Goal: Navigation & Orientation: Understand site structure

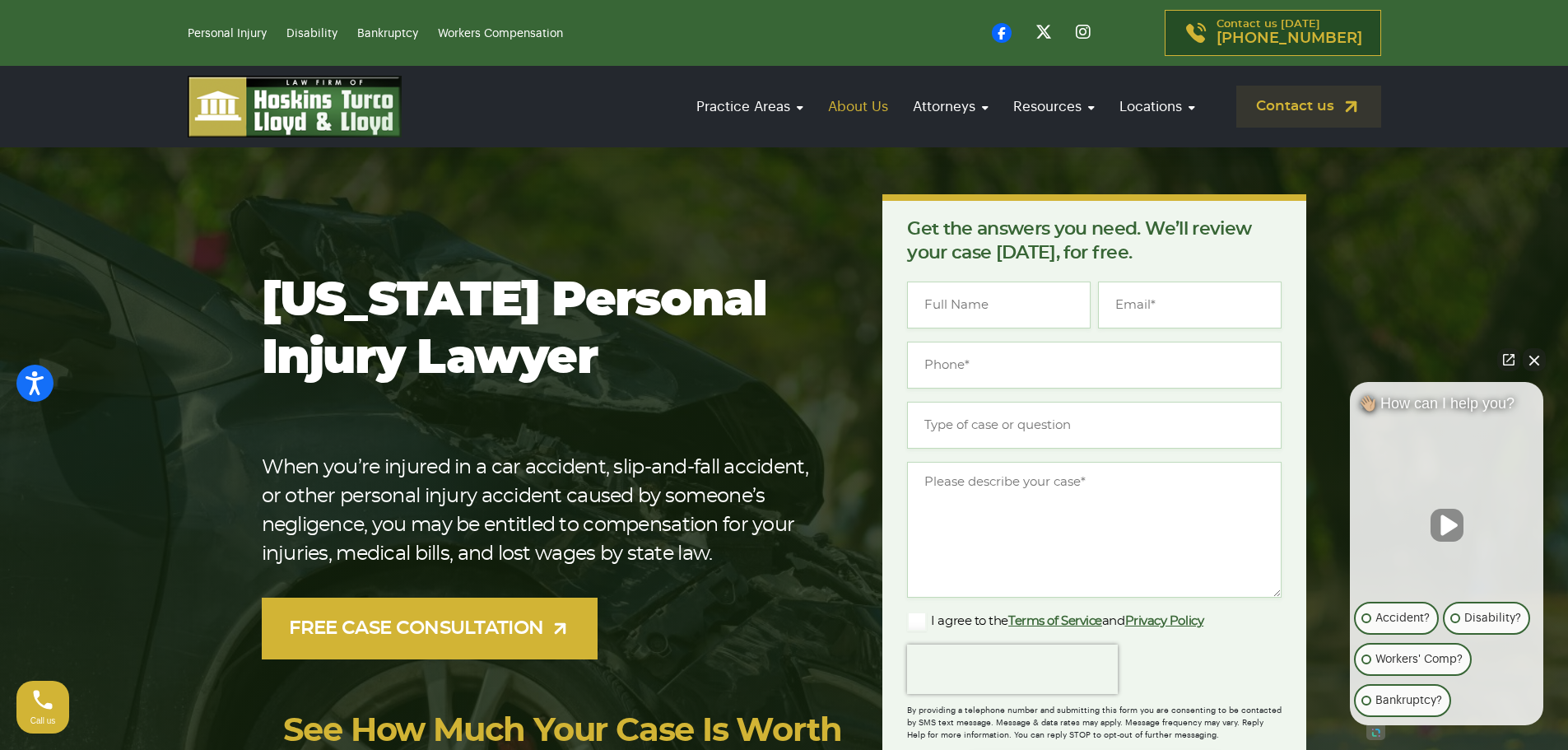
click at [871, 103] on link "About Us" at bounding box center [858, 106] width 77 height 47
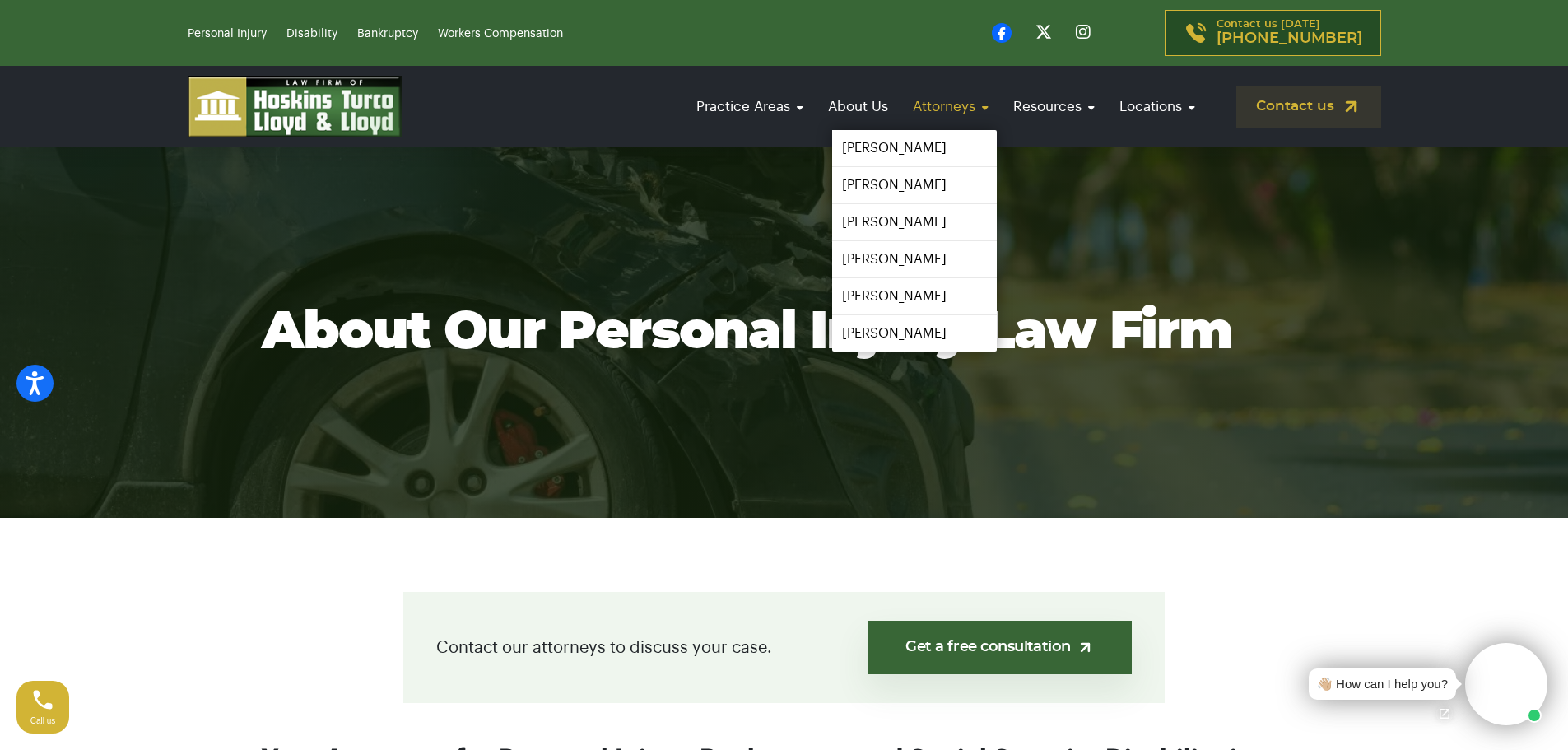
click at [987, 112] on link "Attorneys" at bounding box center [951, 106] width 92 height 47
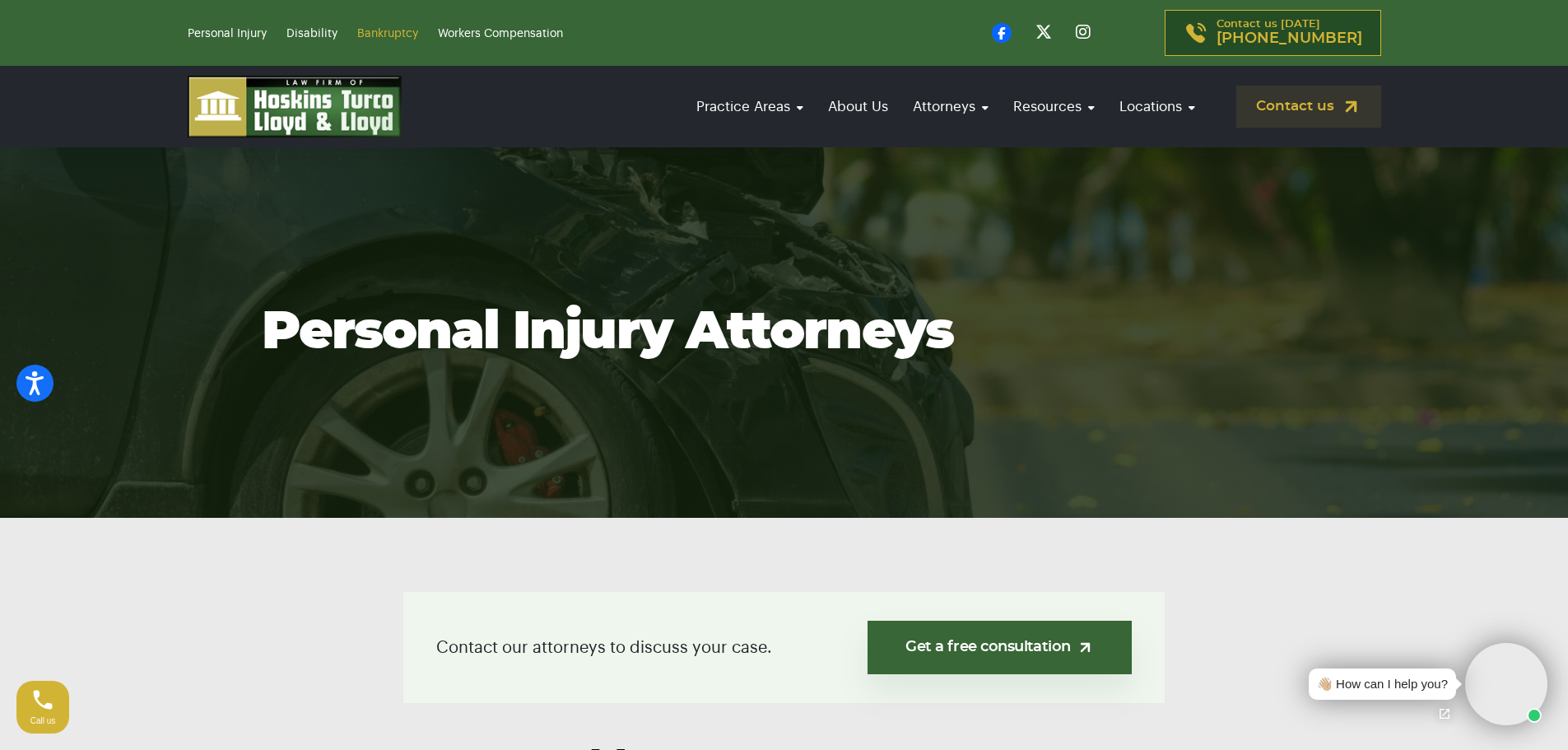
click at [373, 31] on link "Bankruptcy" at bounding box center [387, 34] width 61 height 12
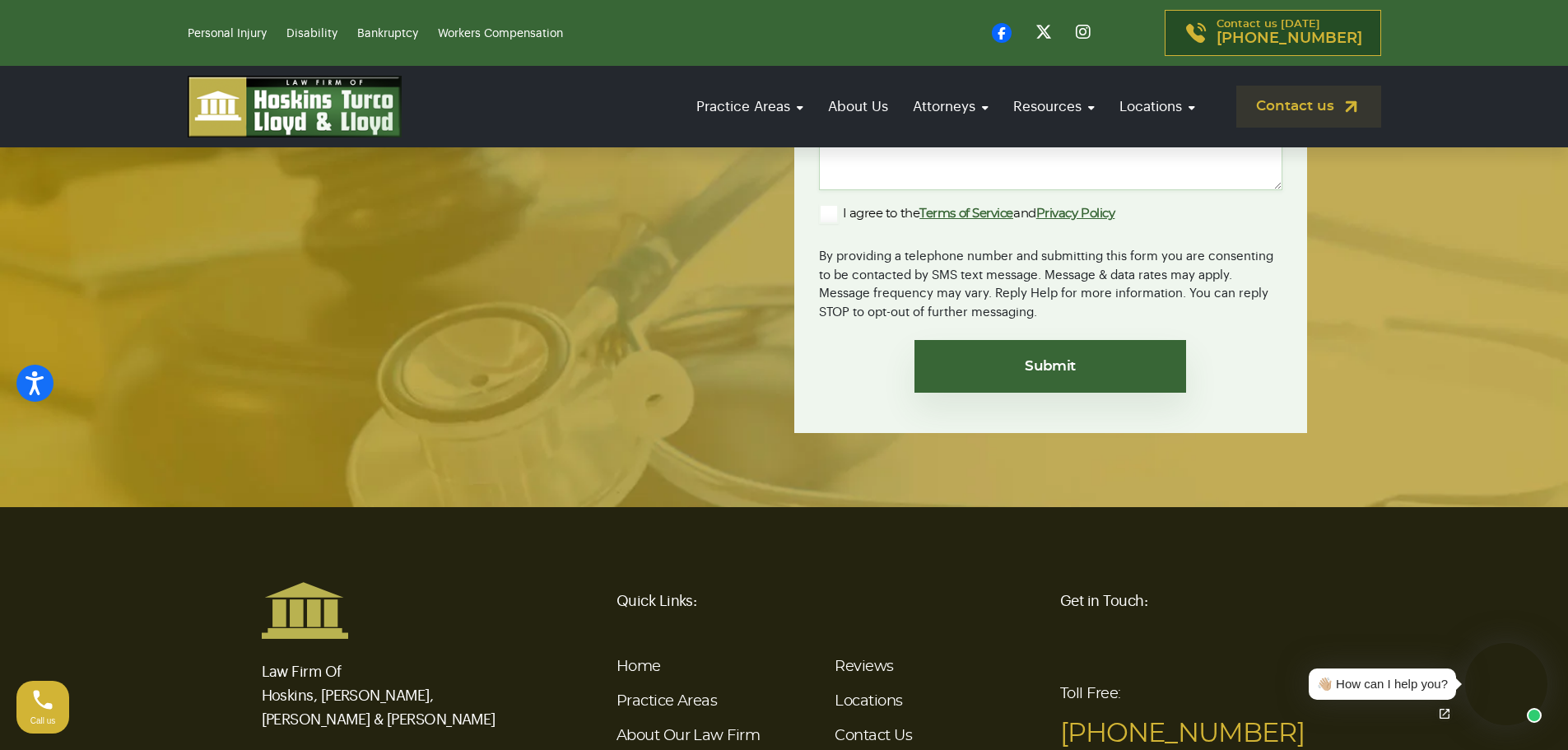
scroll to position [10346, 0]
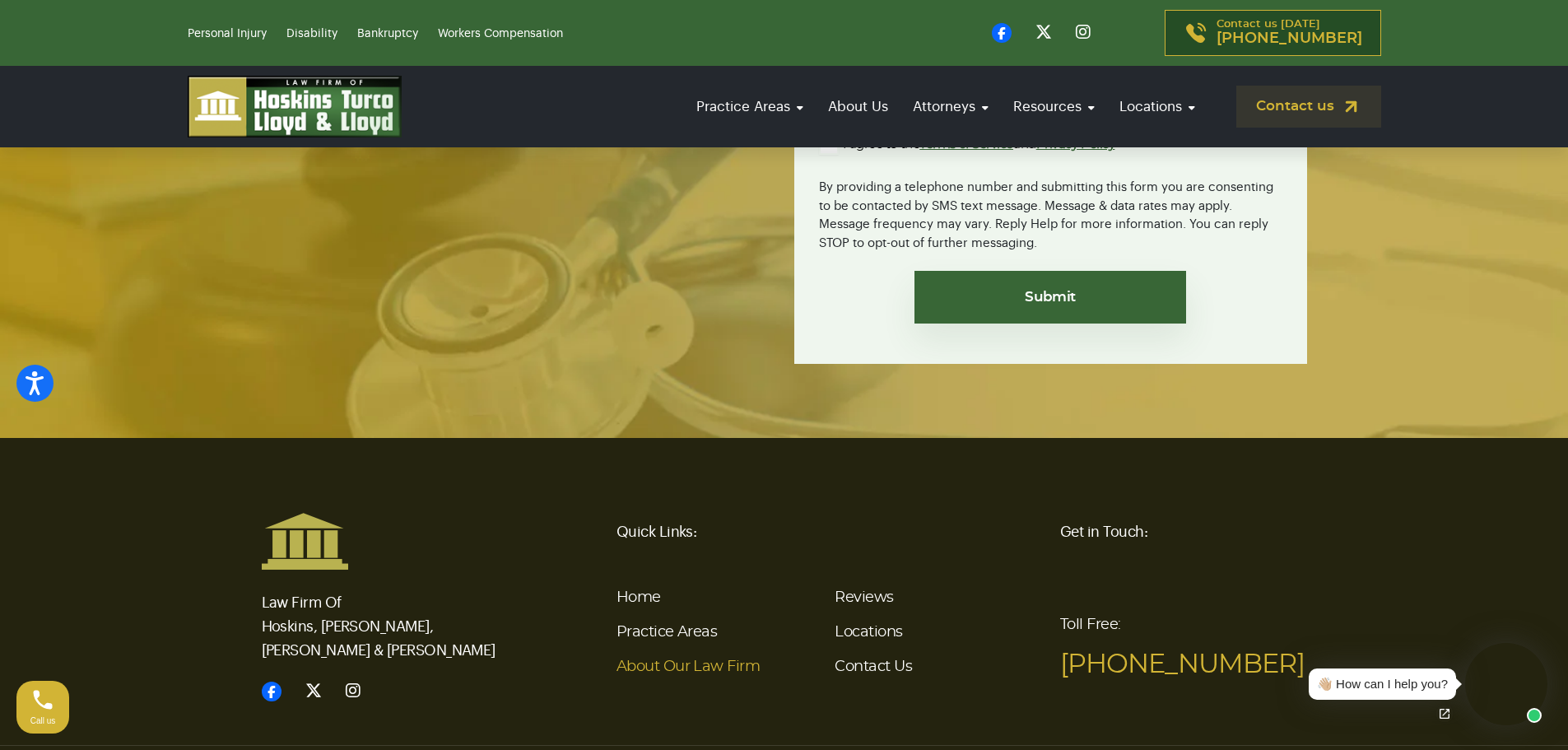
click at [706, 659] on link "About Our Law Firm" at bounding box center [688, 667] width 143 height 15
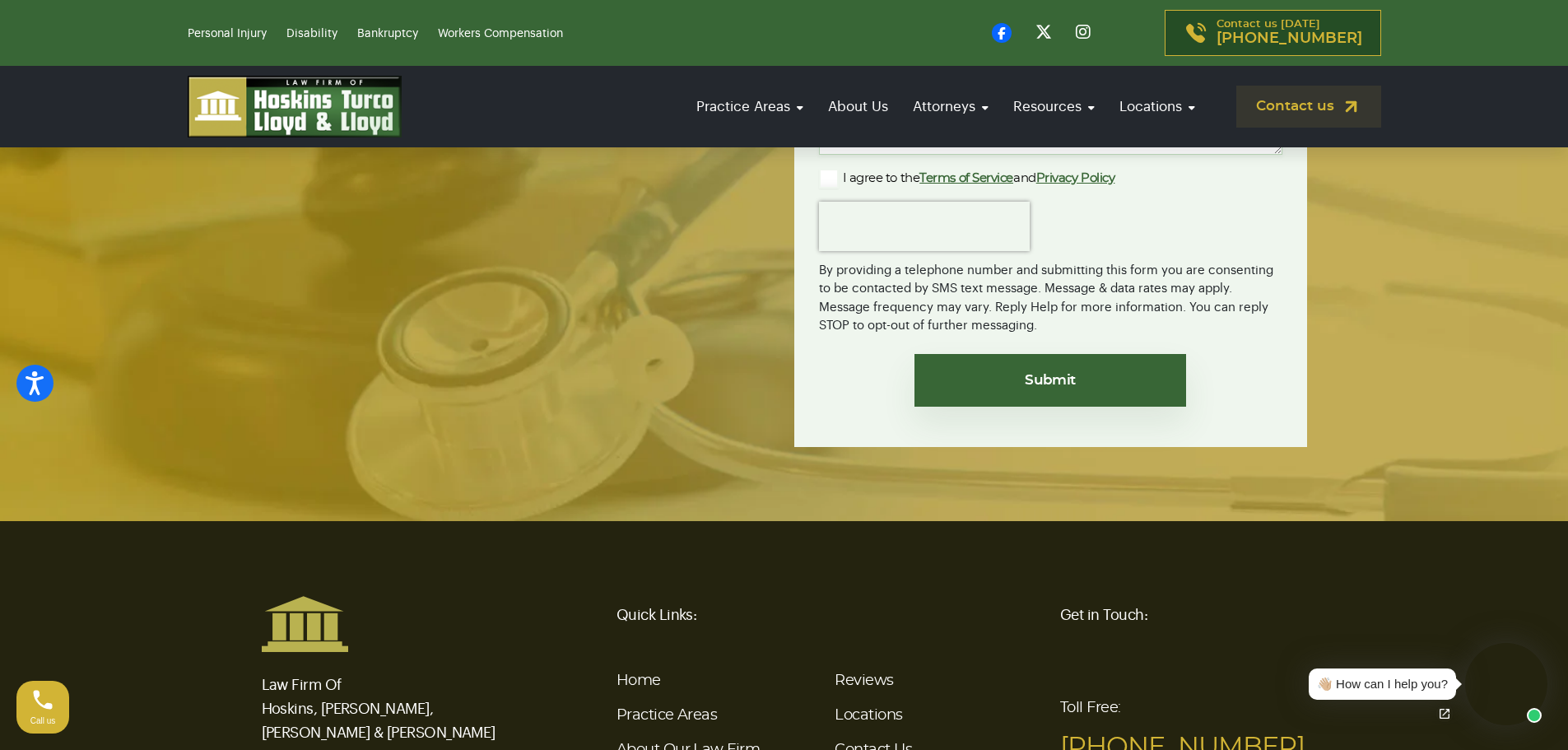
scroll to position [4601, 0]
